Goal: Entertainment & Leisure: Browse casually

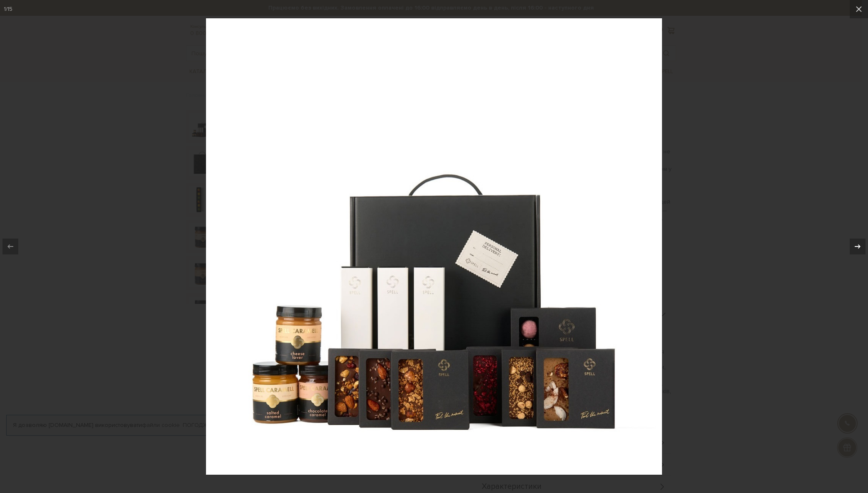
click at [858, 246] on icon at bounding box center [858, 246] width 10 height 10
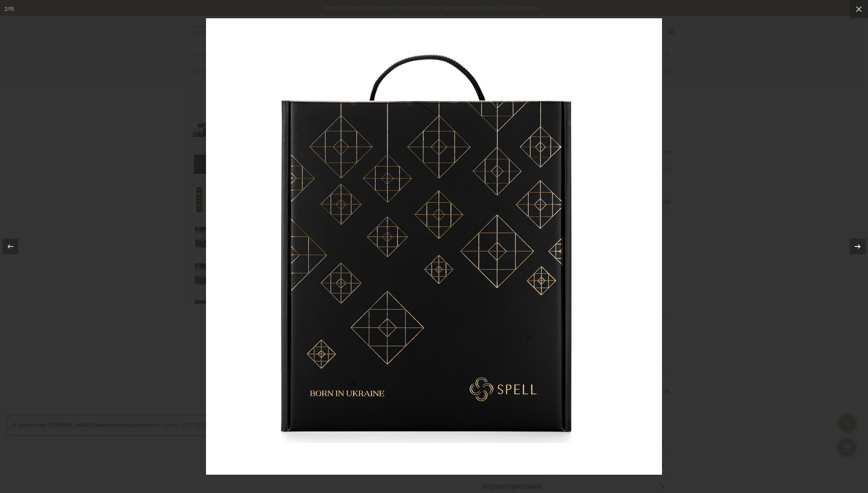
click at [858, 246] on icon at bounding box center [858, 246] width 10 height 10
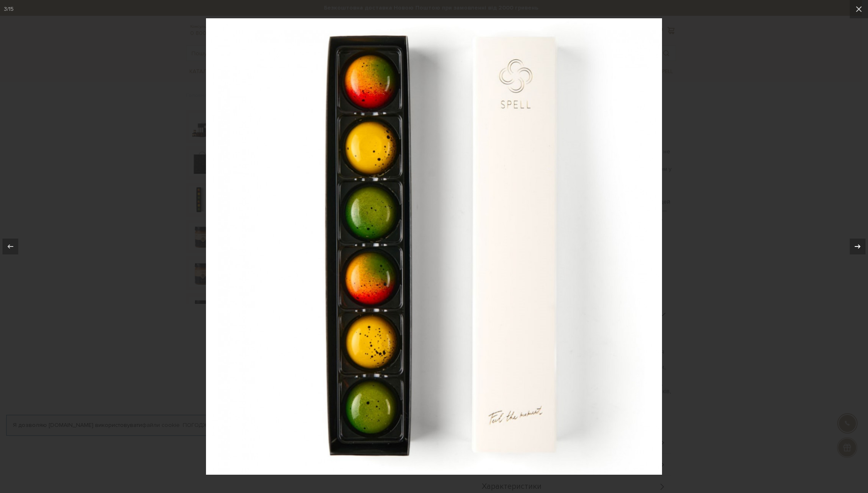
click at [858, 246] on icon at bounding box center [858, 246] width 10 height 10
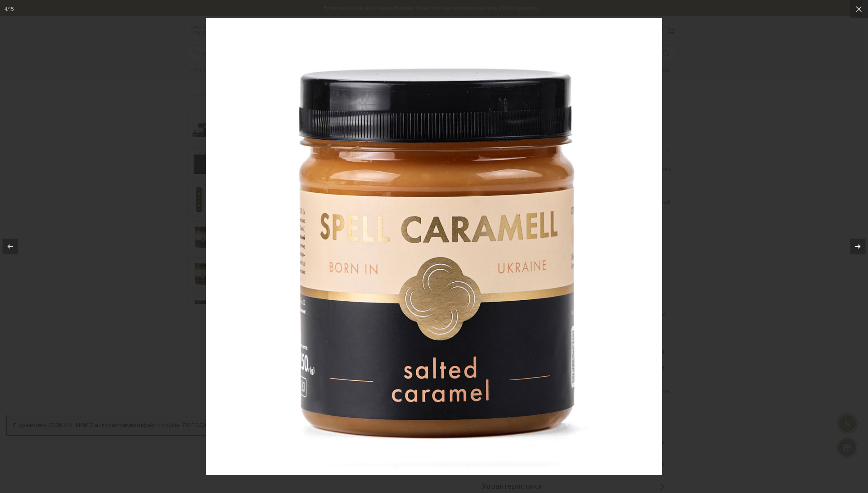
click at [858, 246] on icon at bounding box center [858, 246] width 10 height 10
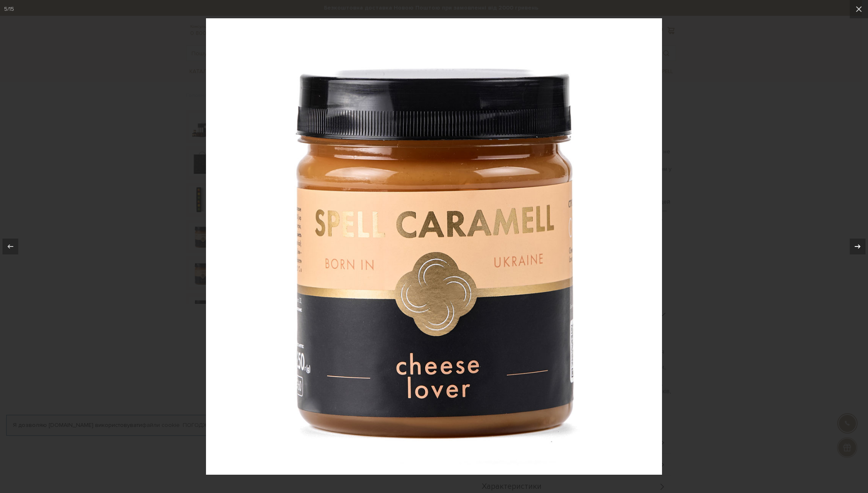
click at [858, 246] on icon at bounding box center [858, 246] width 10 height 10
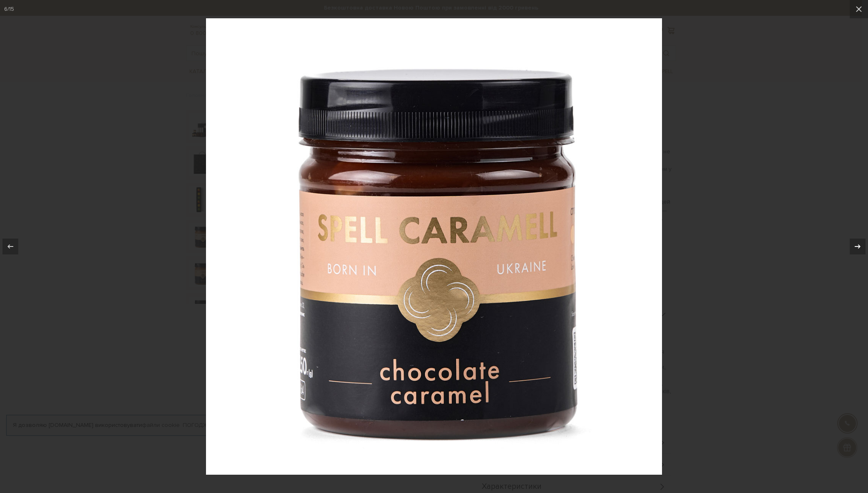
click at [858, 246] on icon at bounding box center [858, 246] width 10 height 10
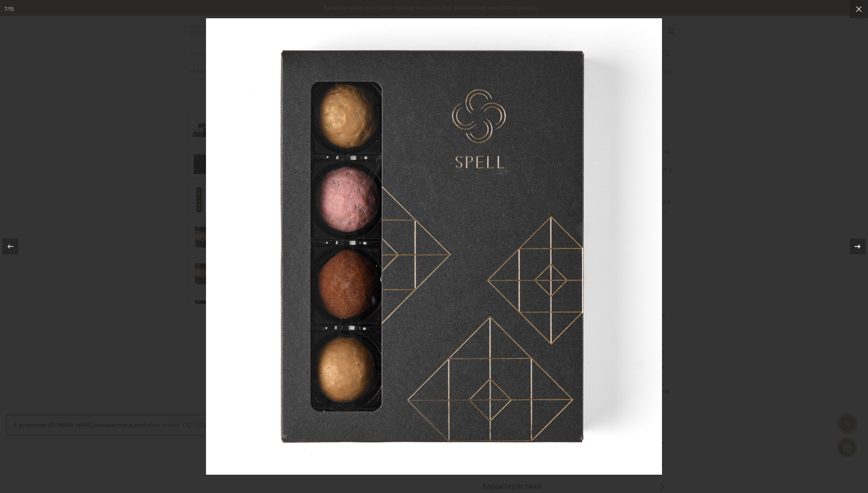
click at [858, 246] on icon at bounding box center [858, 246] width 10 height 10
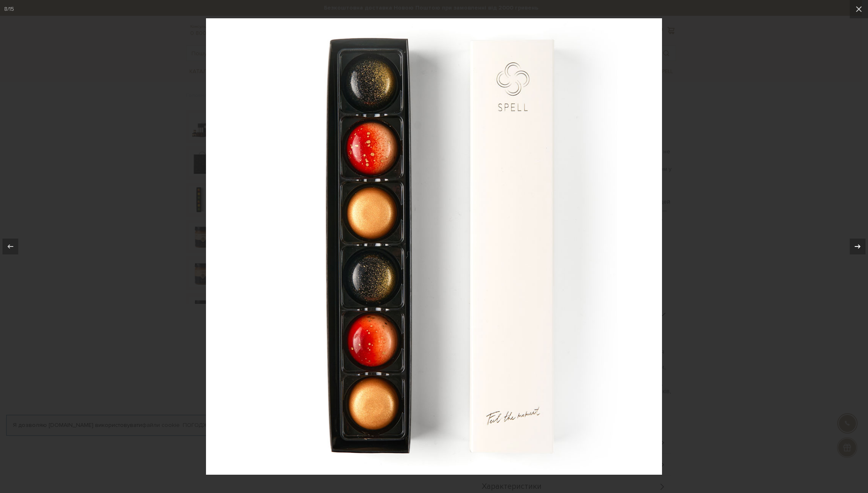
click at [858, 246] on icon at bounding box center [858, 246] width 10 height 10
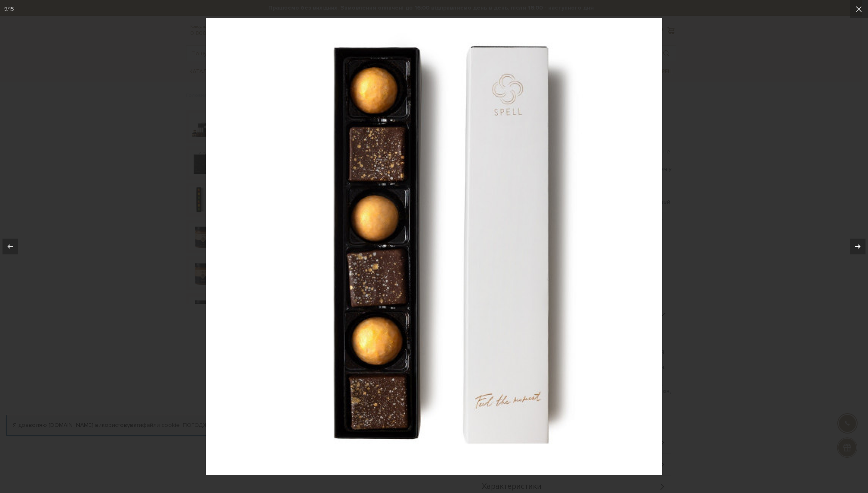
click at [858, 246] on icon at bounding box center [858, 246] width 10 height 10
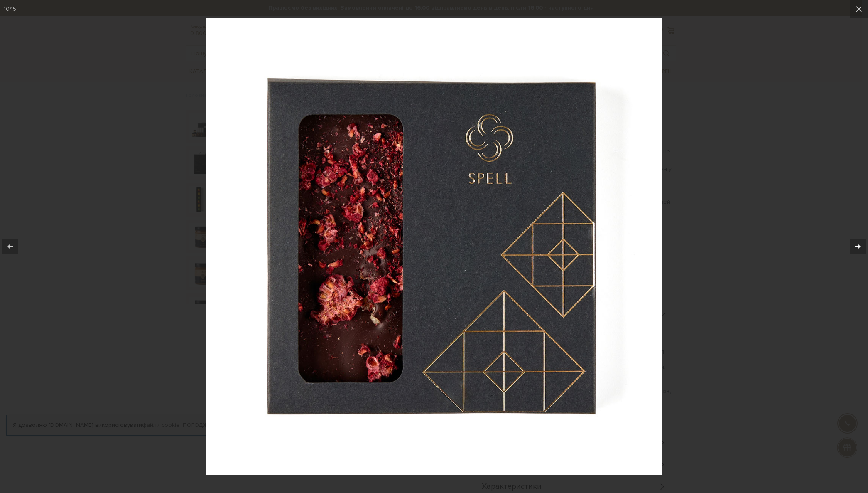
click at [858, 246] on icon at bounding box center [858, 246] width 10 height 10
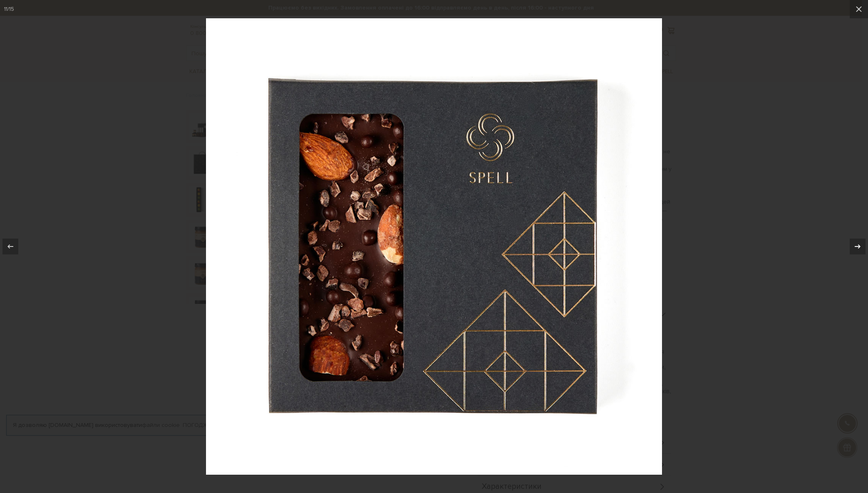
click at [858, 246] on icon at bounding box center [858, 246] width 10 height 10
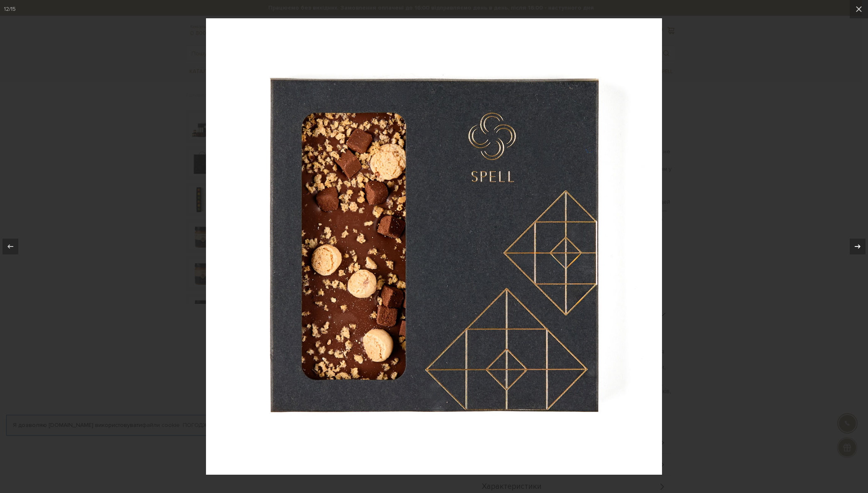
click at [858, 246] on icon at bounding box center [858, 246] width 10 height 10
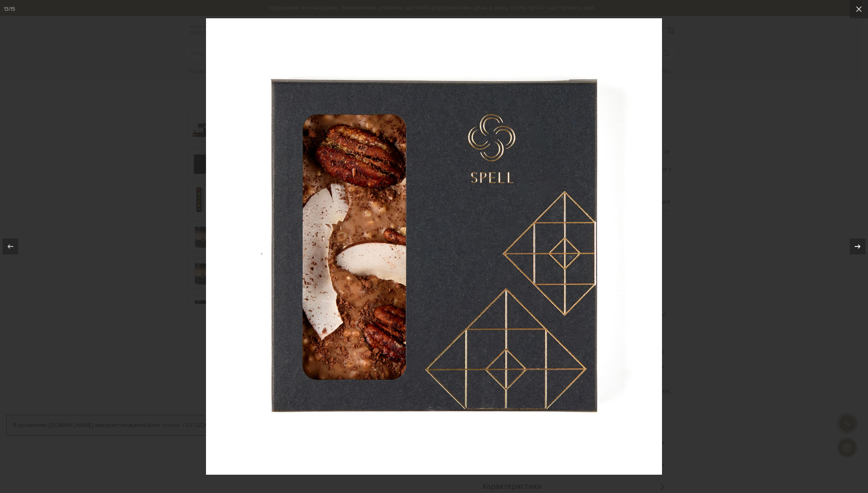
click at [858, 246] on icon at bounding box center [858, 246] width 10 height 10
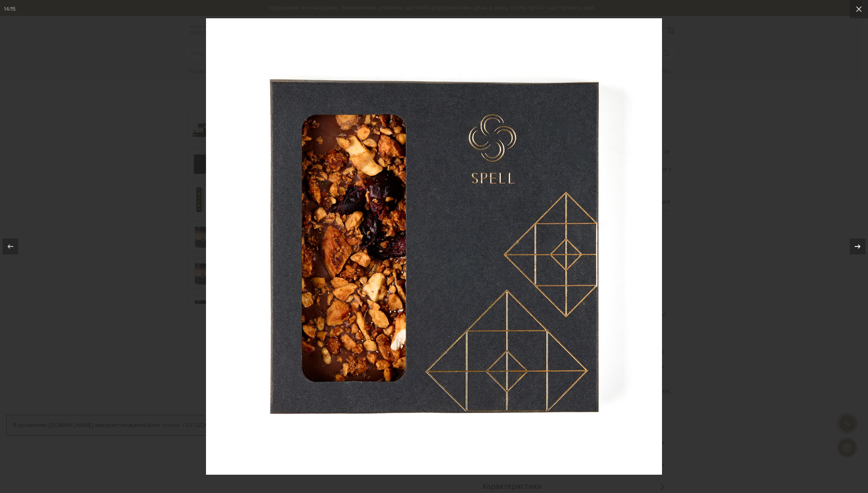
click at [858, 246] on icon at bounding box center [858, 246] width 10 height 10
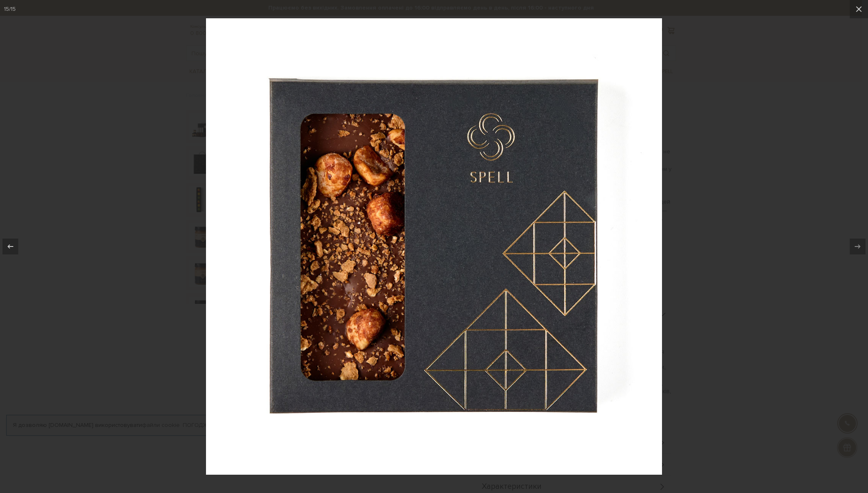
click at [168, 122] on div at bounding box center [434, 246] width 868 height 493
